Goal: Task Accomplishment & Management: Manage account settings

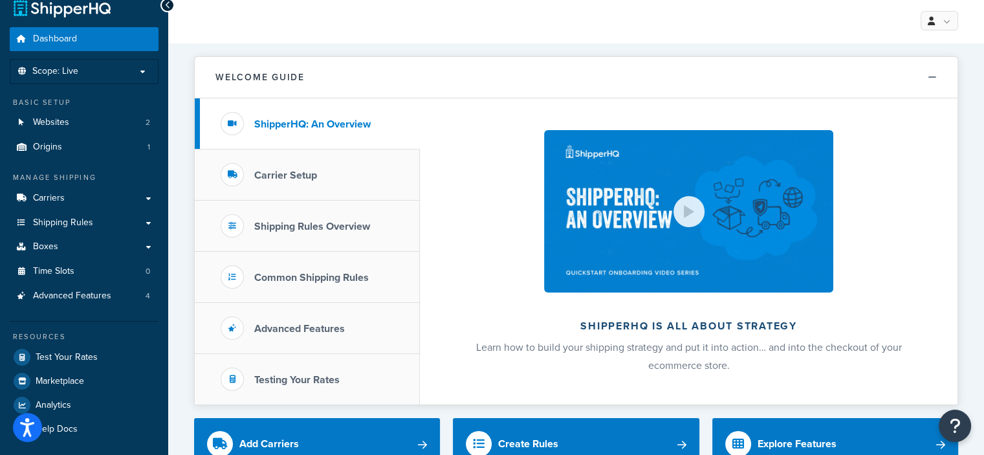
scroll to position [17, 0]
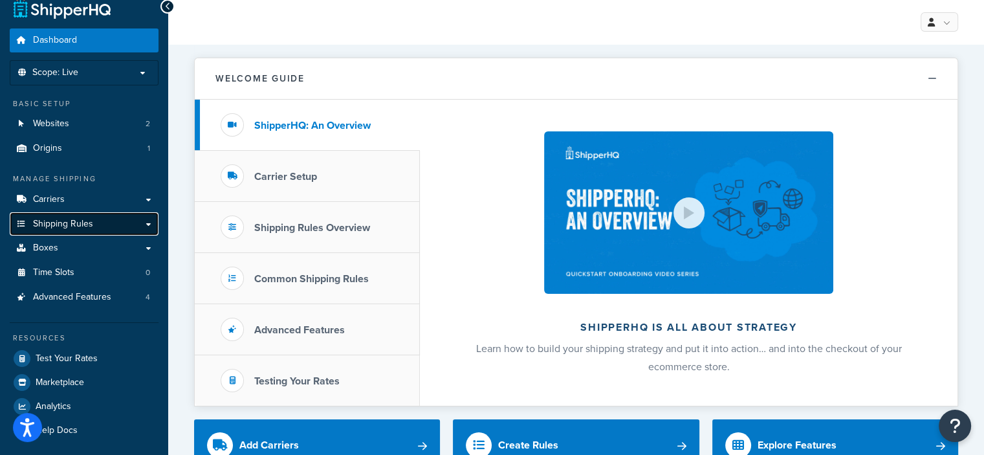
click at [90, 225] on span "Shipping Rules" at bounding box center [63, 224] width 60 height 11
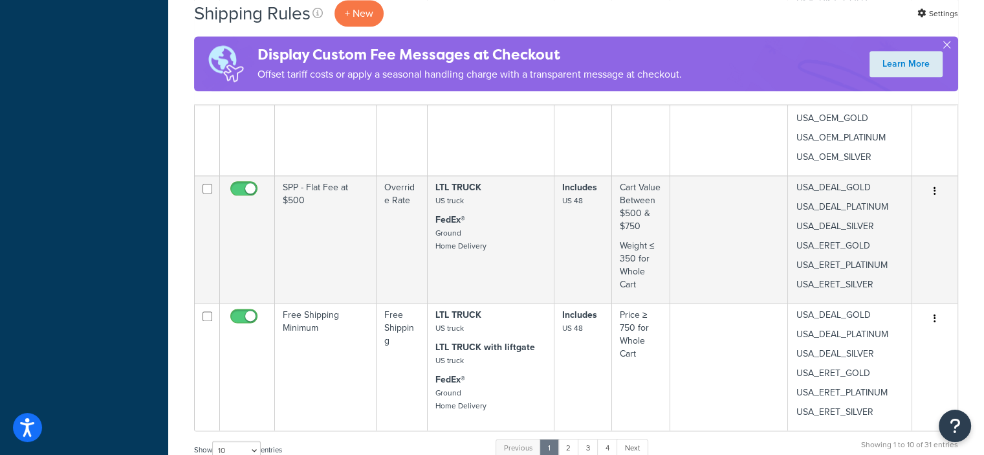
scroll to position [1892, 0]
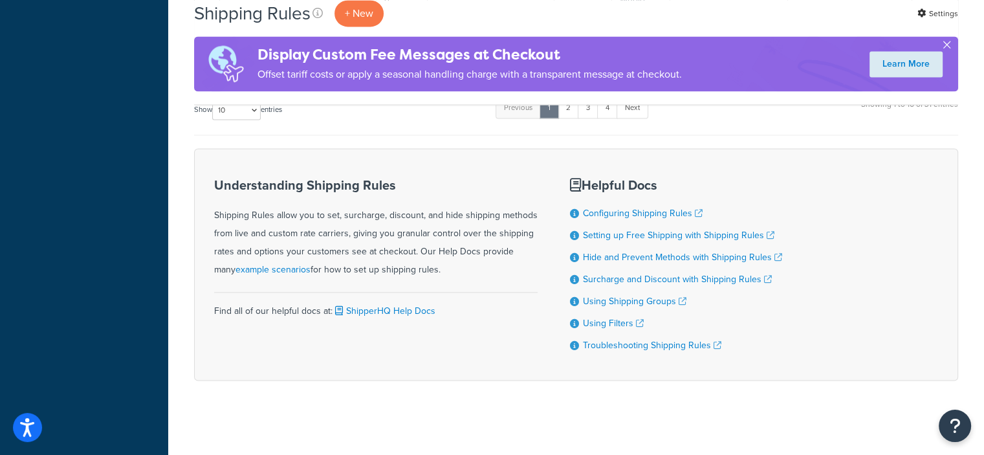
click at [945, 46] on button "button" at bounding box center [946, 47] width 3 height 3
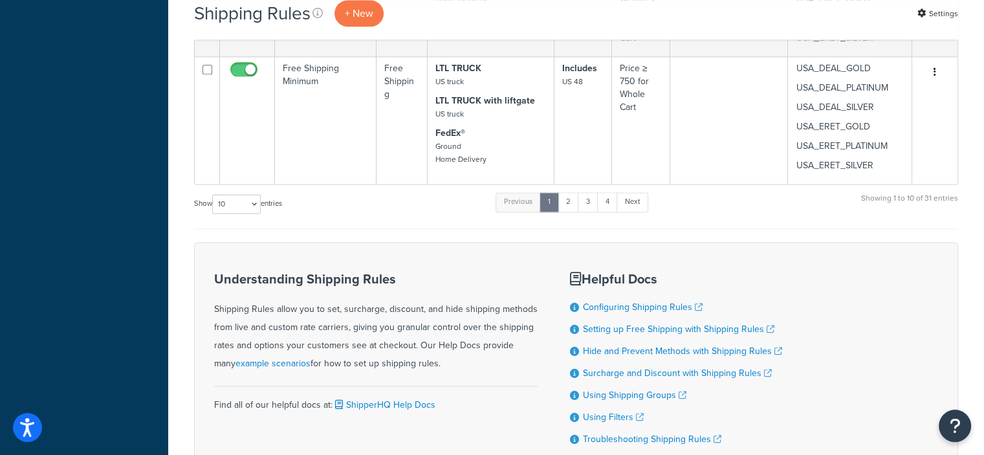
scroll to position [1669, 0]
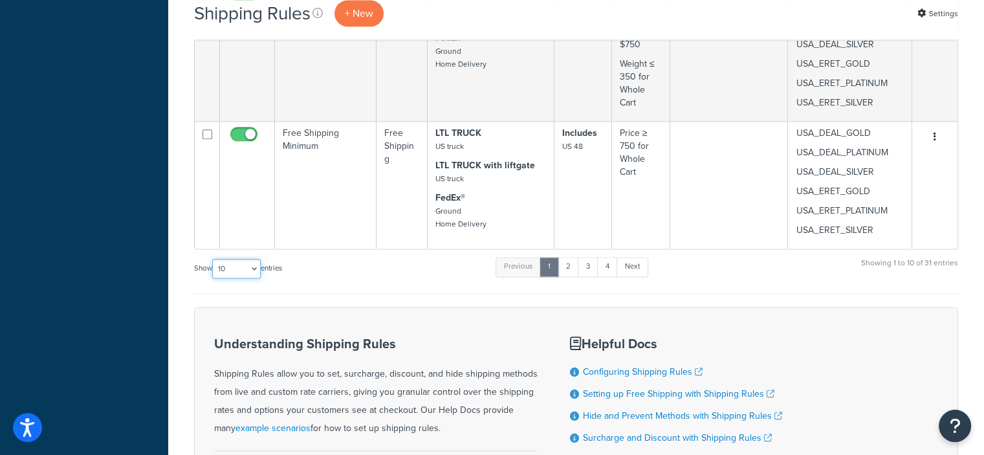
click at [255, 268] on select "10 15 25 50 100 1000" at bounding box center [236, 268] width 49 height 19
select select "100"
click at [213, 259] on select "10 15 25 50 100 1000" at bounding box center [236, 268] width 49 height 19
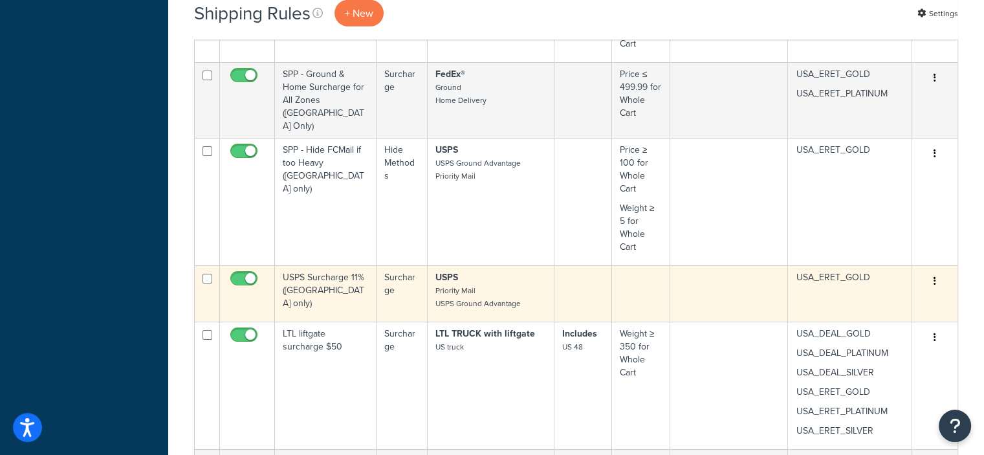
scroll to position [3666, 0]
click at [934, 276] on icon "button" at bounding box center [935, 280] width 3 height 9
click at [880, 292] on link "Edit" at bounding box center [892, 305] width 102 height 27
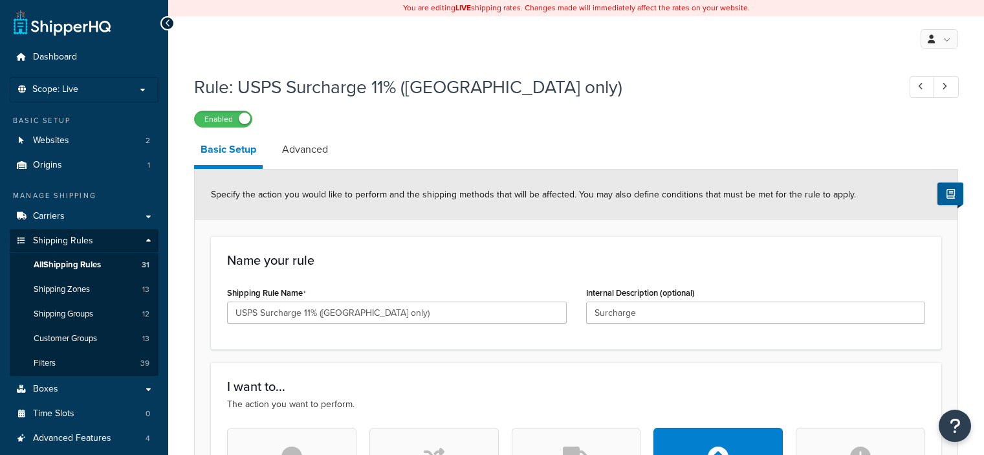
select select "PERCENTAGE"
click at [166, 22] on icon at bounding box center [168, 23] width 6 height 9
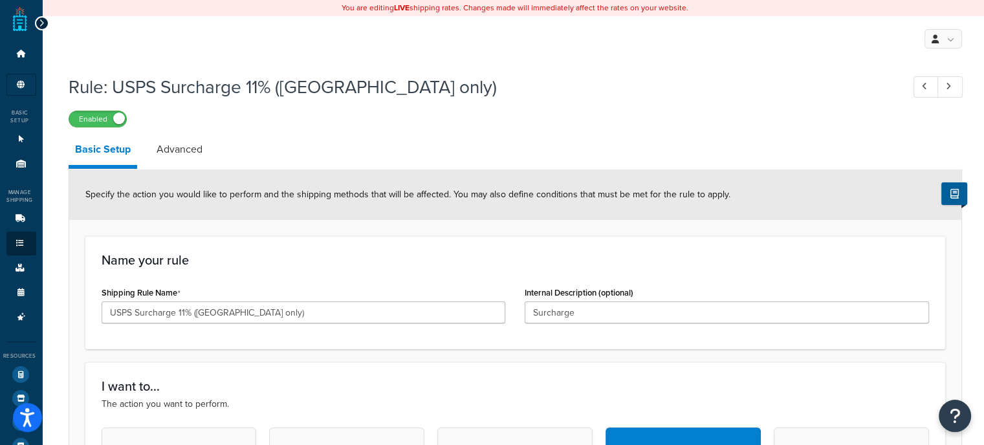
click at [36, 21] on div at bounding box center [42, 23] width 14 height 14
click at [39, 21] on icon at bounding box center [42, 23] width 6 height 9
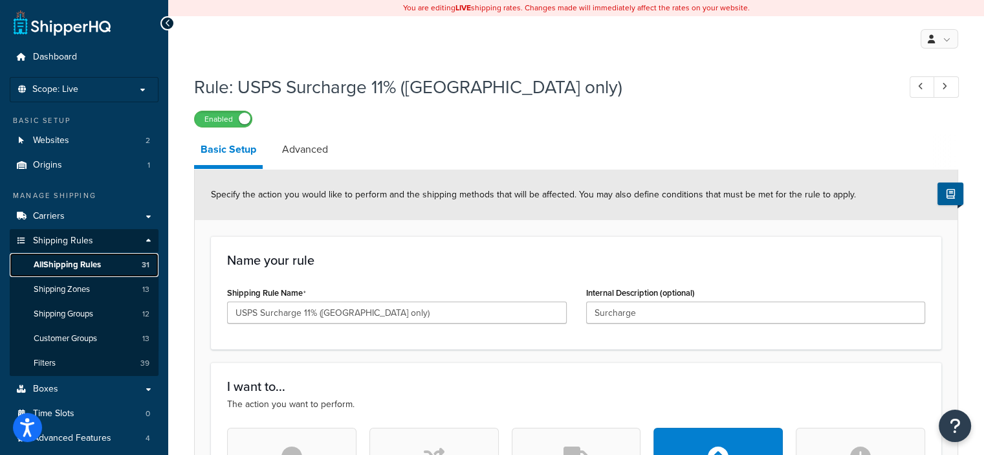
click at [101, 263] on span "All Shipping Rules" at bounding box center [67, 264] width 67 height 11
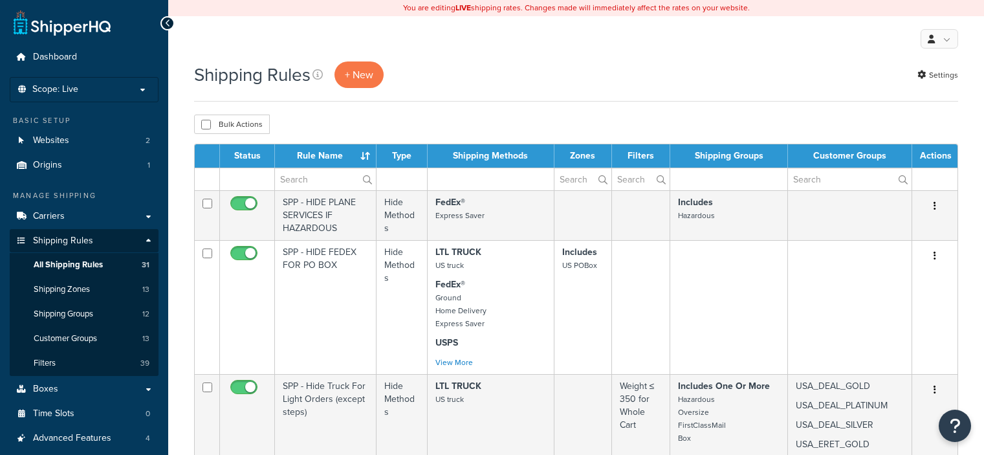
select select "100"
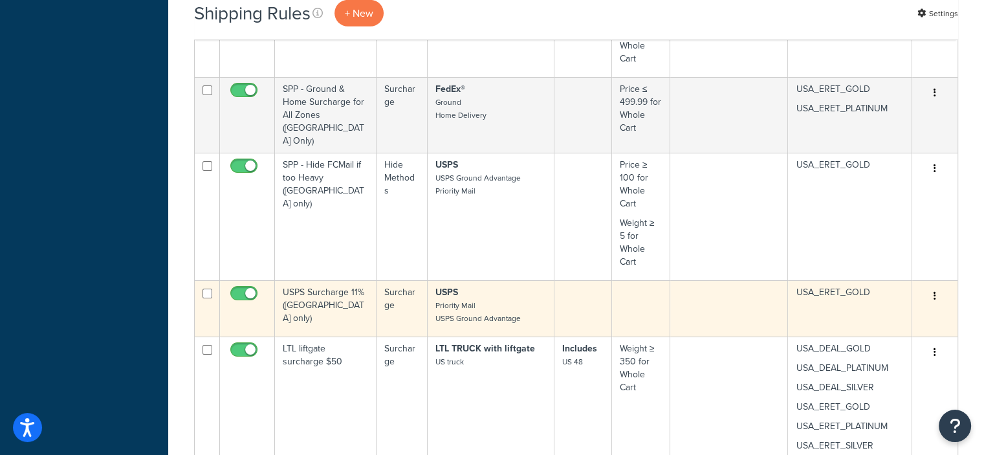
scroll to position [3650, 0]
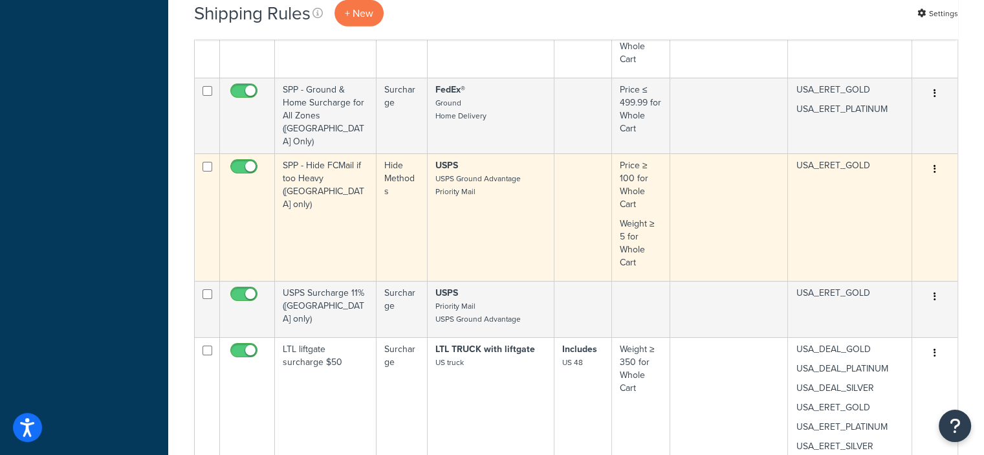
click at [935, 164] on icon "button" at bounding box center [935, 168] width 3 height 9
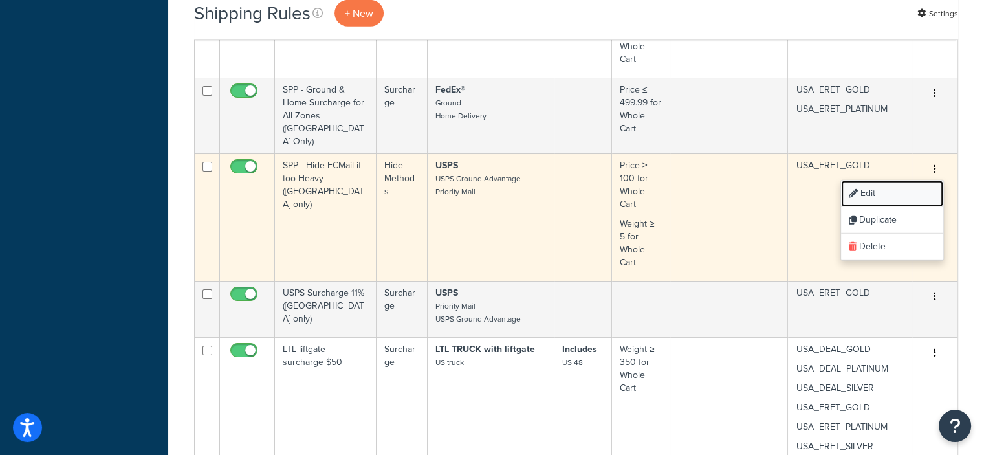
click at [866, 180] on link "Edit" at bounding box center [892, 193] width 102 height 27
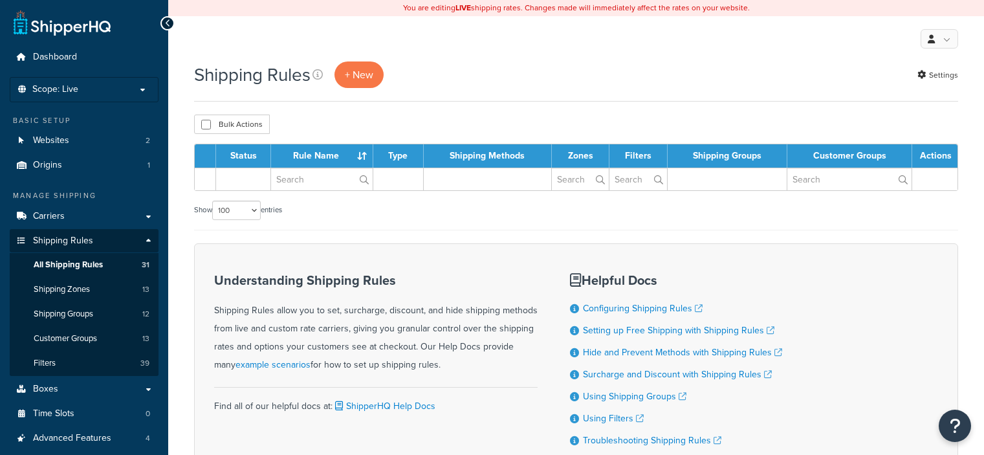
select select "100"
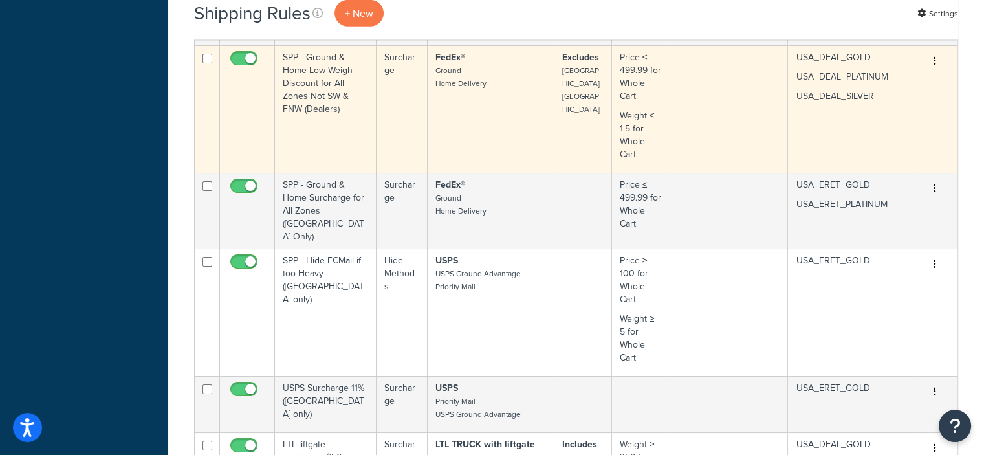
scroll to position [3588, 0]
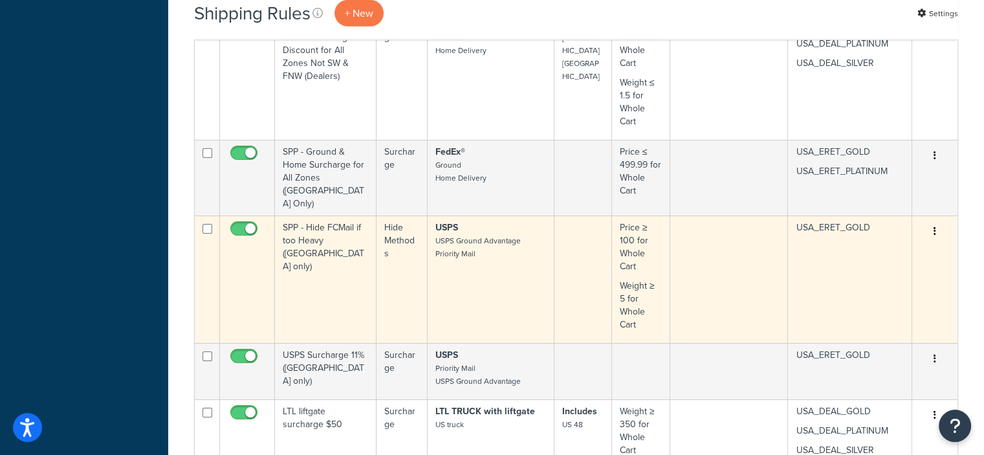
click at [934, 226] on icon "button" at bounding box center [935, 230] width 3 height 9
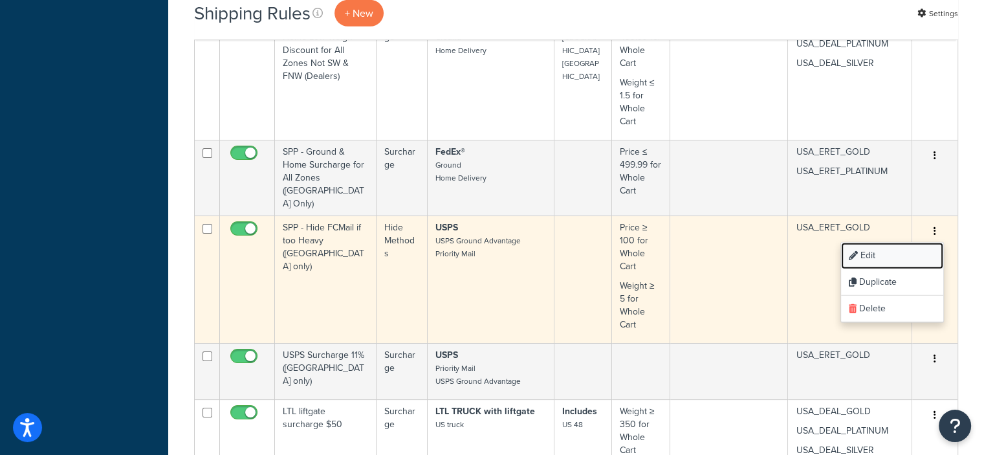
click at [872, 243] on link "Edit" at bounding box center [892, 256] width 102 height 27
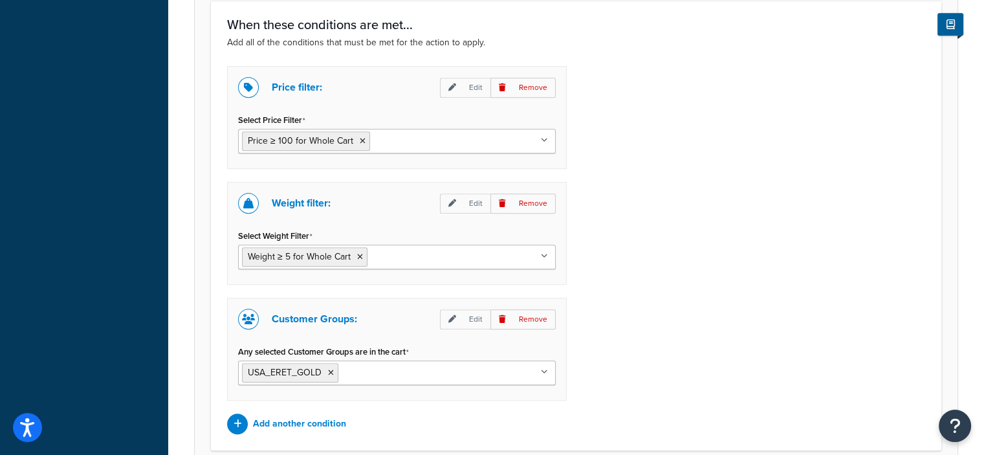
scroll to position [810, 0]
click at [544, 142] on icon at bounding box center [544, 142] width 7 height 8
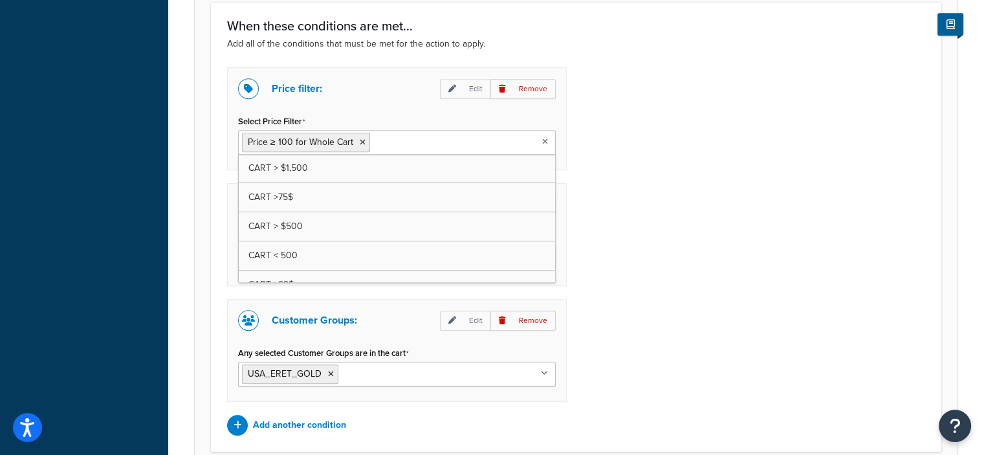
click at [544, 142] on icon at bounding box center [545, 142] width 6 height 8
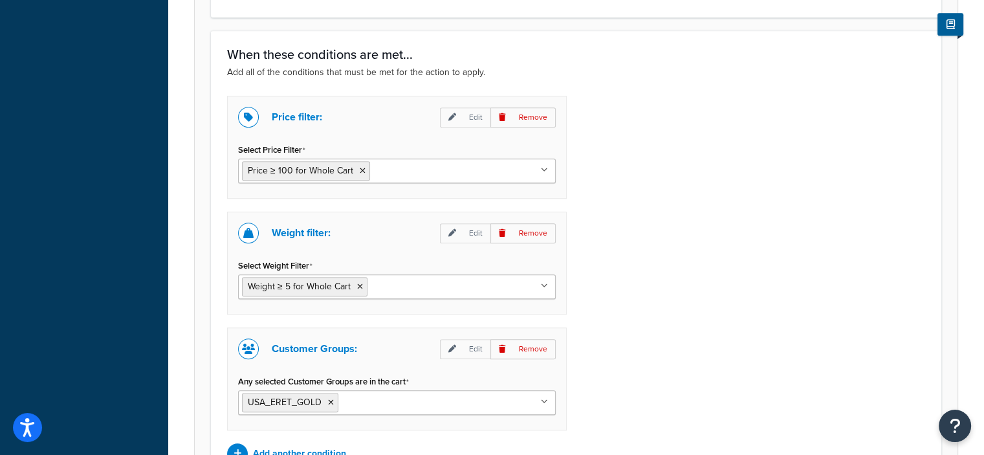
scroll to position [781, 0]
click at [476, 119] on p "Edit" at bounding box center [465, 118] width 50 height 20
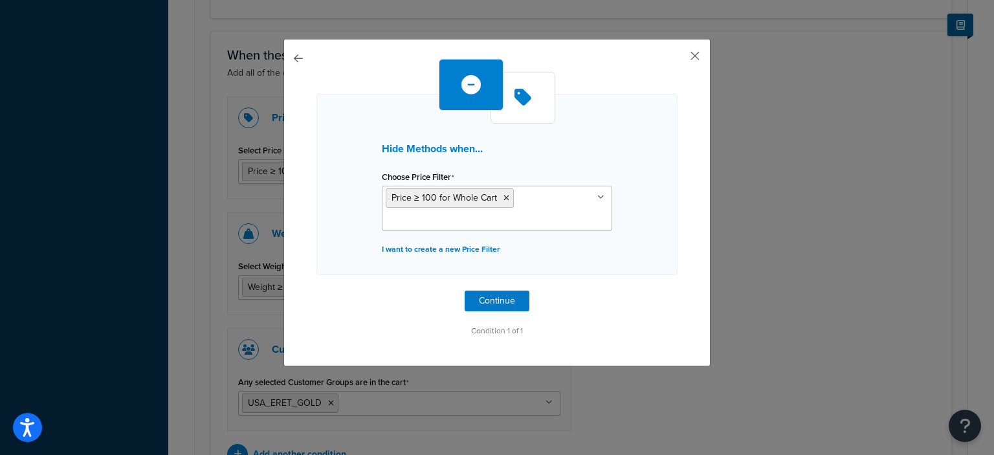
click at [677, 59] on button "button" at bounding box center [675, 60] width 3 height 3
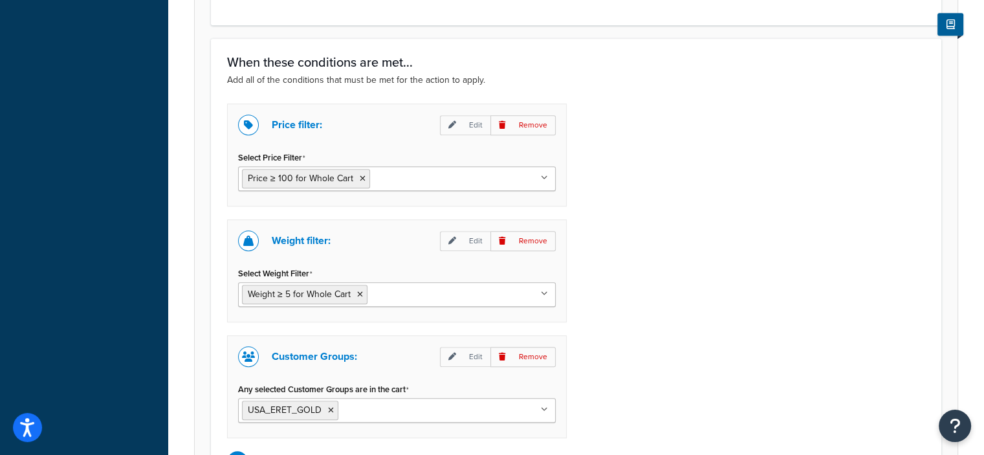
scroll to position [772, 0]
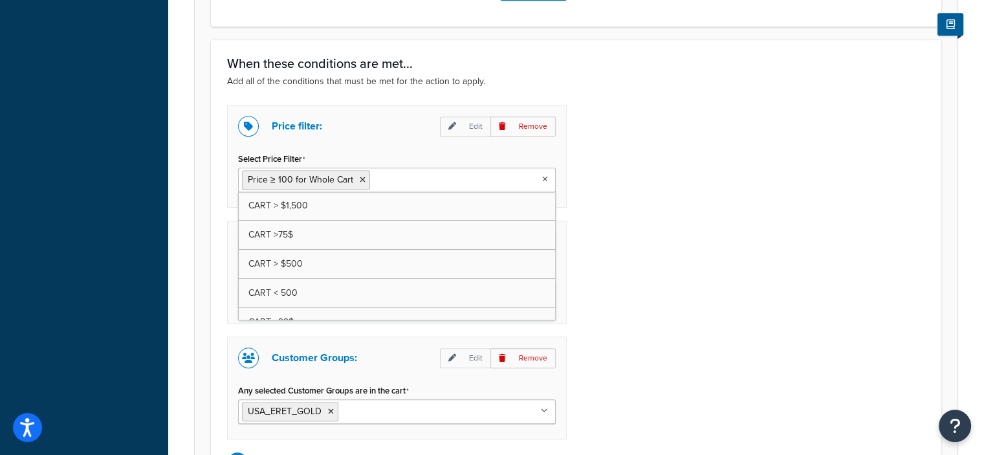
click at [542, 177] on icon at bounding box center [545, 179] width 6 height 8
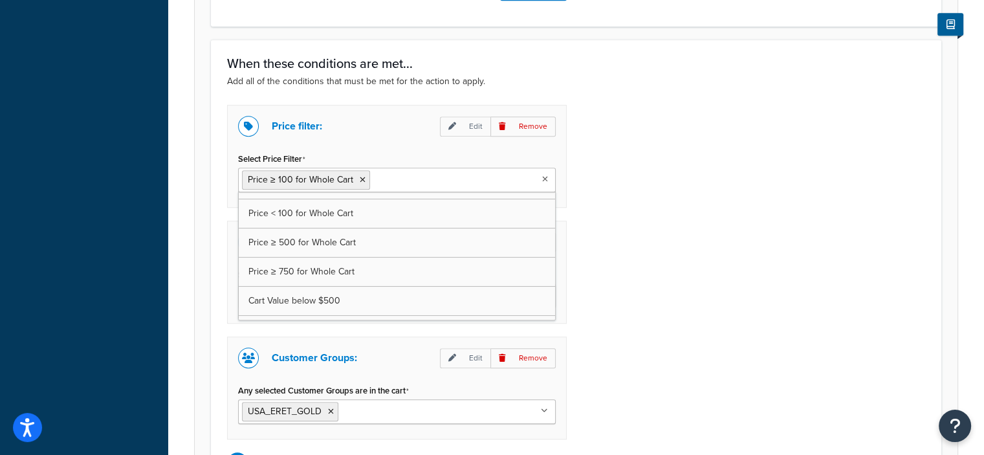
click at [643, 215] on div "Price filter: Edit Remove Select Price Filter Price ≥ 100 for Whole Cart CART >…" at bounding box center [575, 289] width 717 height 368
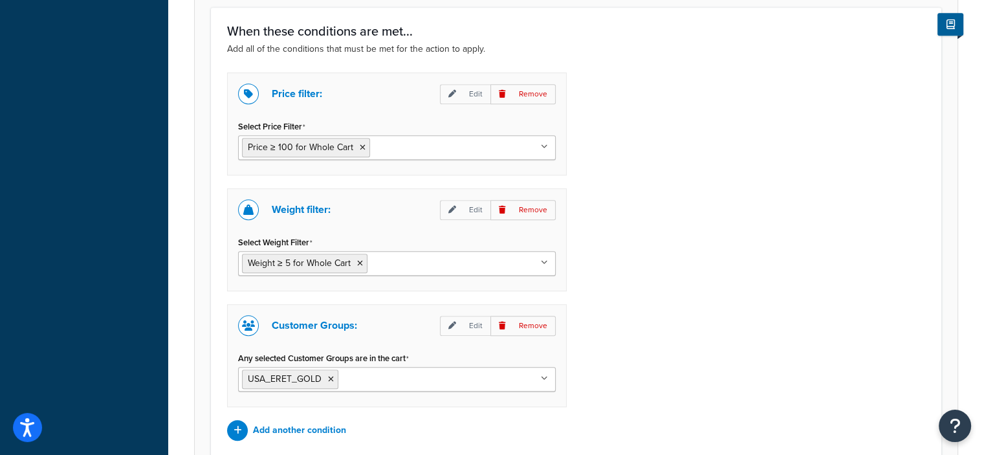
scroll to position [807, 0]
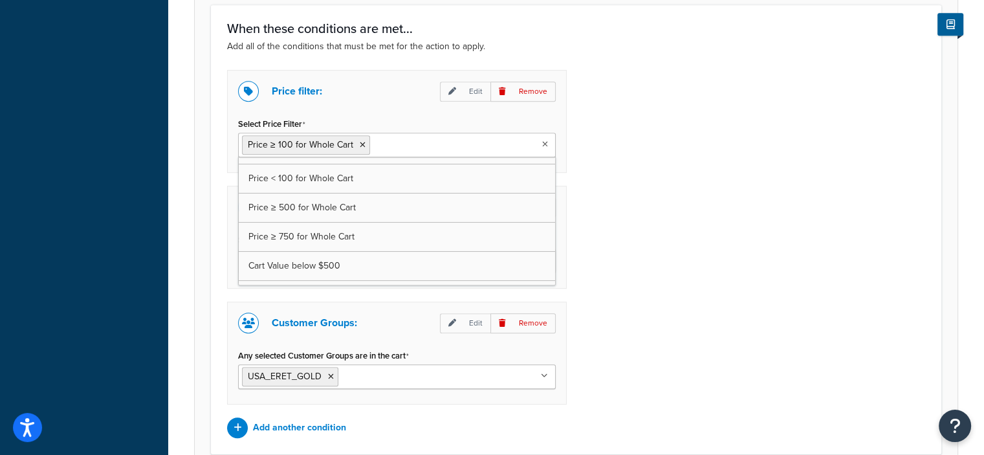
click at [546, 144] on icon at bounding box center [545, 144] width 6 height 8
click at [625, 171] on div "Price filter: Edit Remove Select Price Filter Price ≥ 100 for Whole Cart CART >…" at bounding box center [575, 254] width 717 height 368
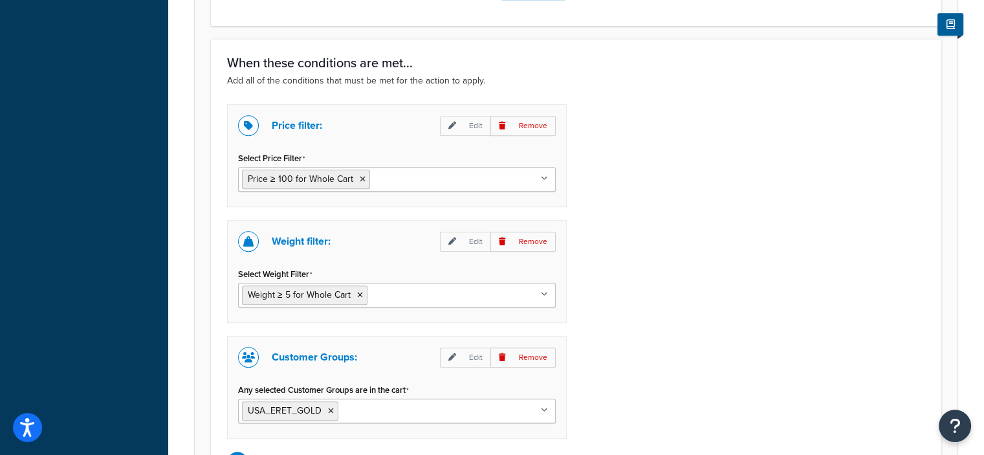
scroll to position [781, 0]
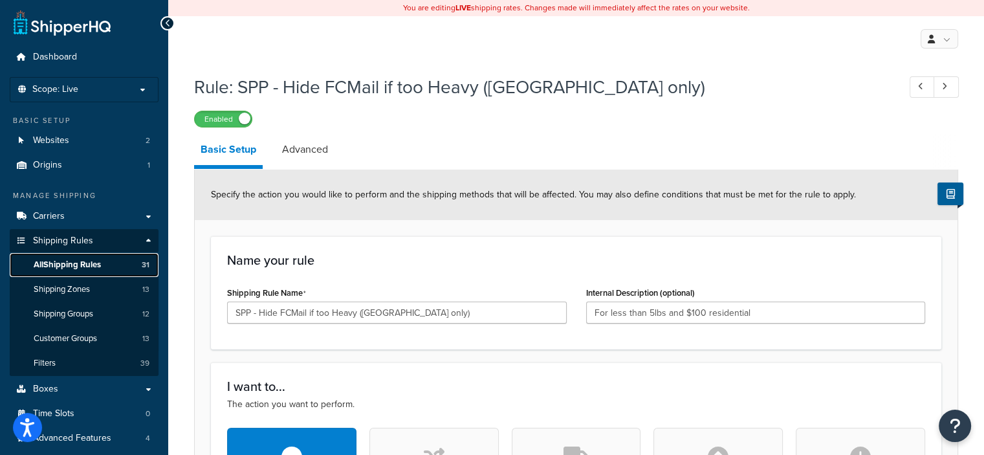
click at [67, 263] on span "All Shipping Rules" at bounding box center [67, 264] width 67 height 11
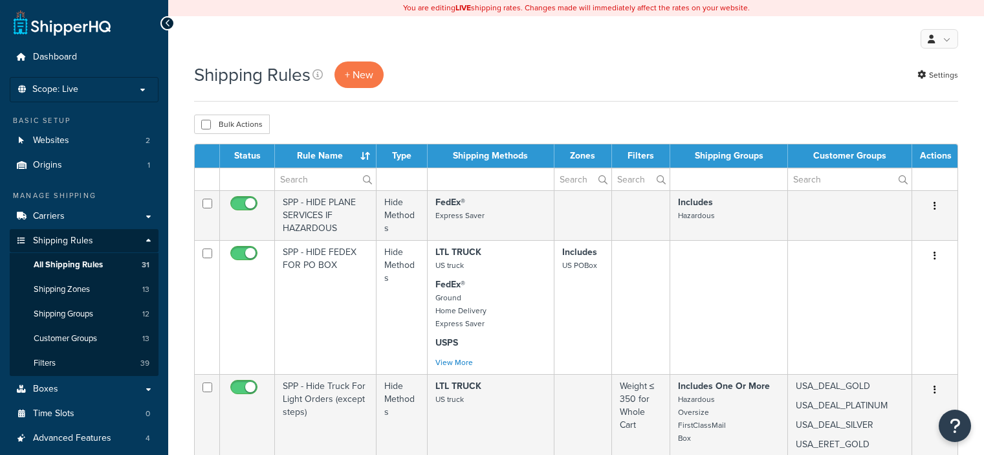
select select "100"
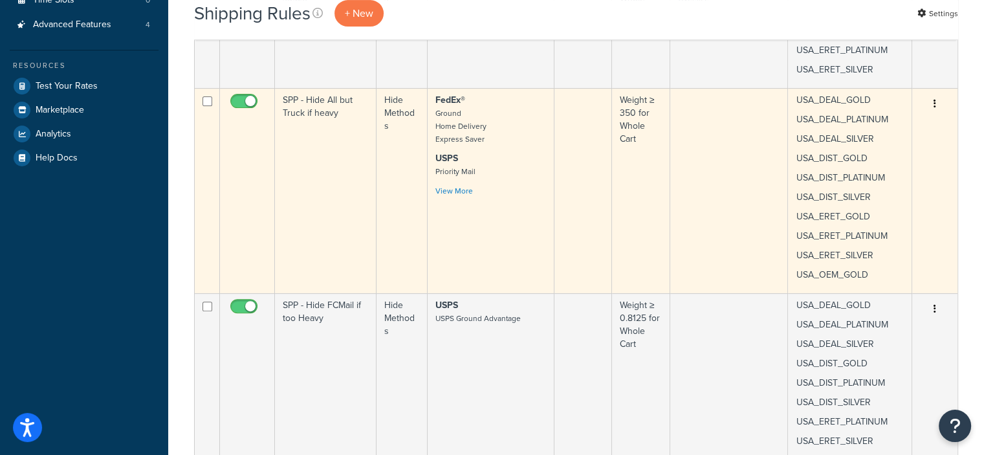
scroll to position [413, 0]
click at [934, 103] on icon "button" at bounding box center [935, 104] width 3 height 9
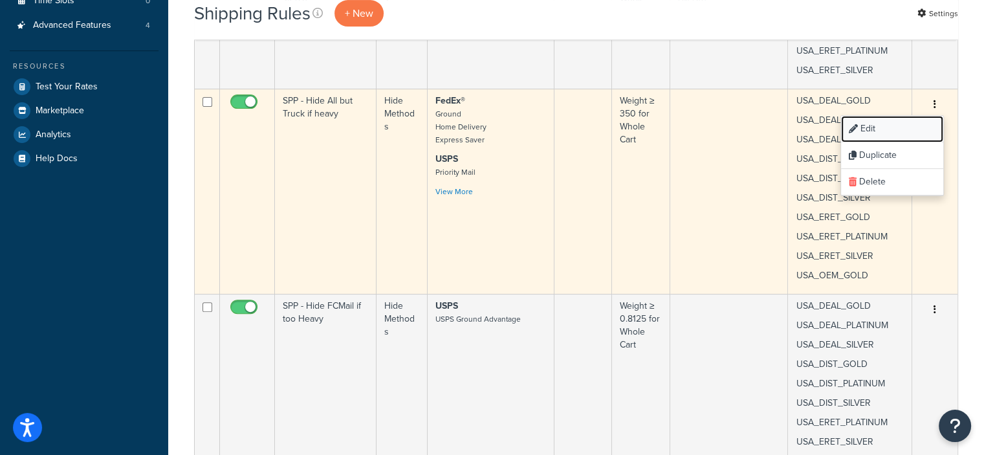
click at [872, 126] on link "Edit" at bounding box center [892, 129] width 102 height 27
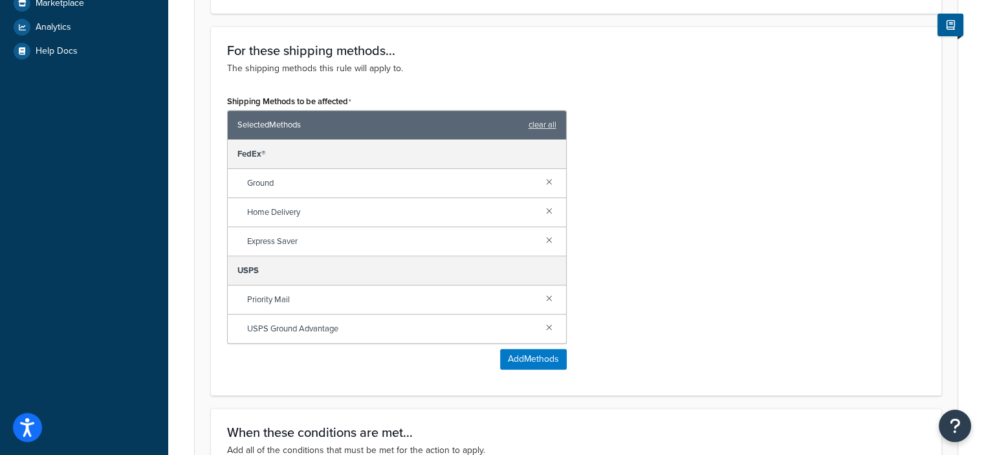
scroll to position [520, 0]
click at [549, 297] on link at bounding box center [549, 297] width 14 height 14
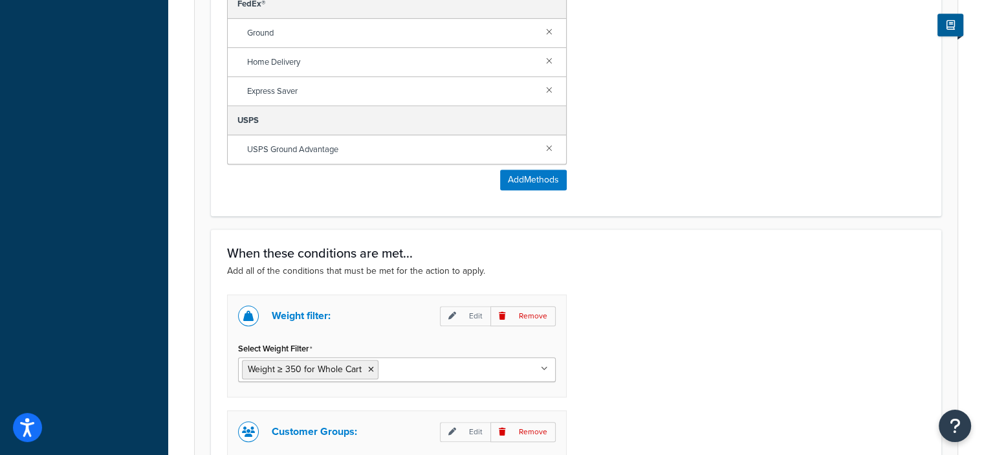
scroll to position [1005, 0]
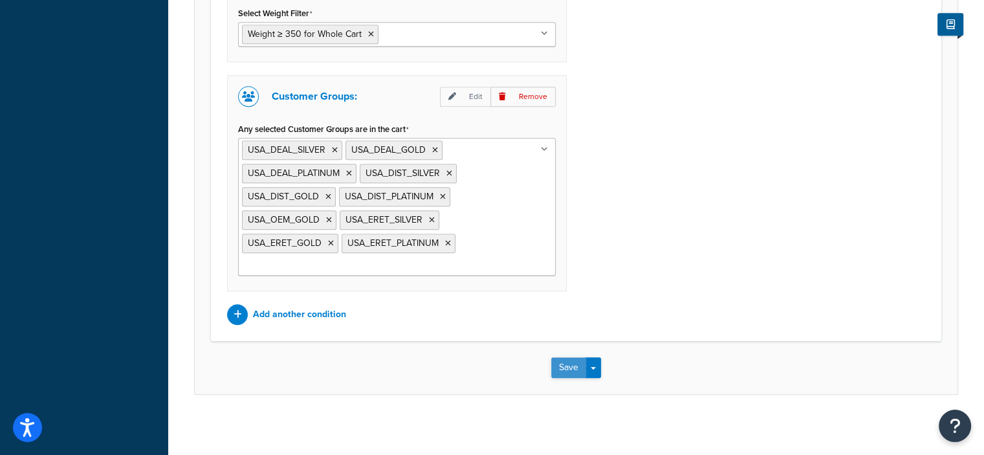
click at [565, 359] on button "Save" at bounding box center [568, 367] width 35 height 21
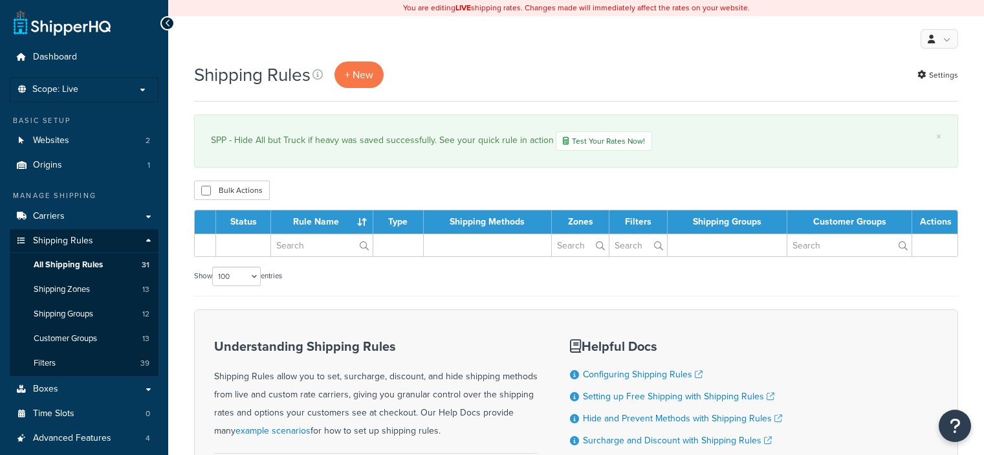
select select "100"
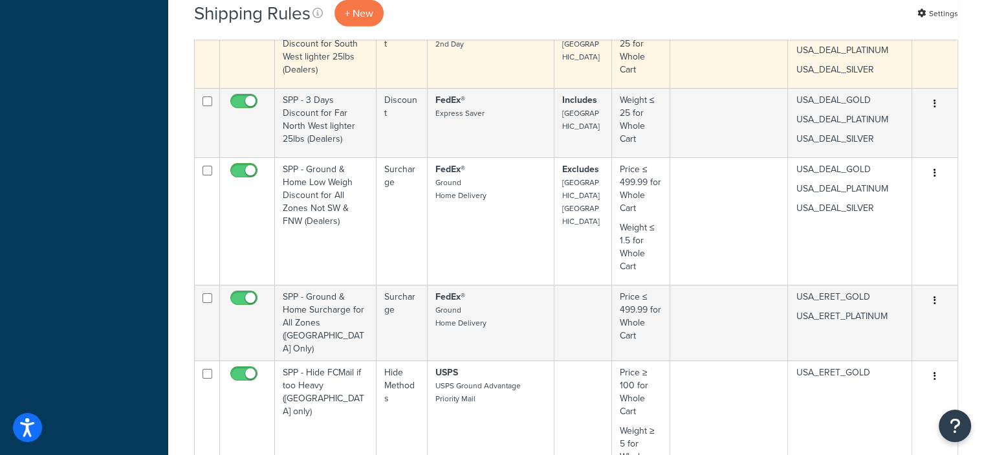
scroll to position [3360, 0]
